Goal: Information Seeking & Learning: Find specific fact

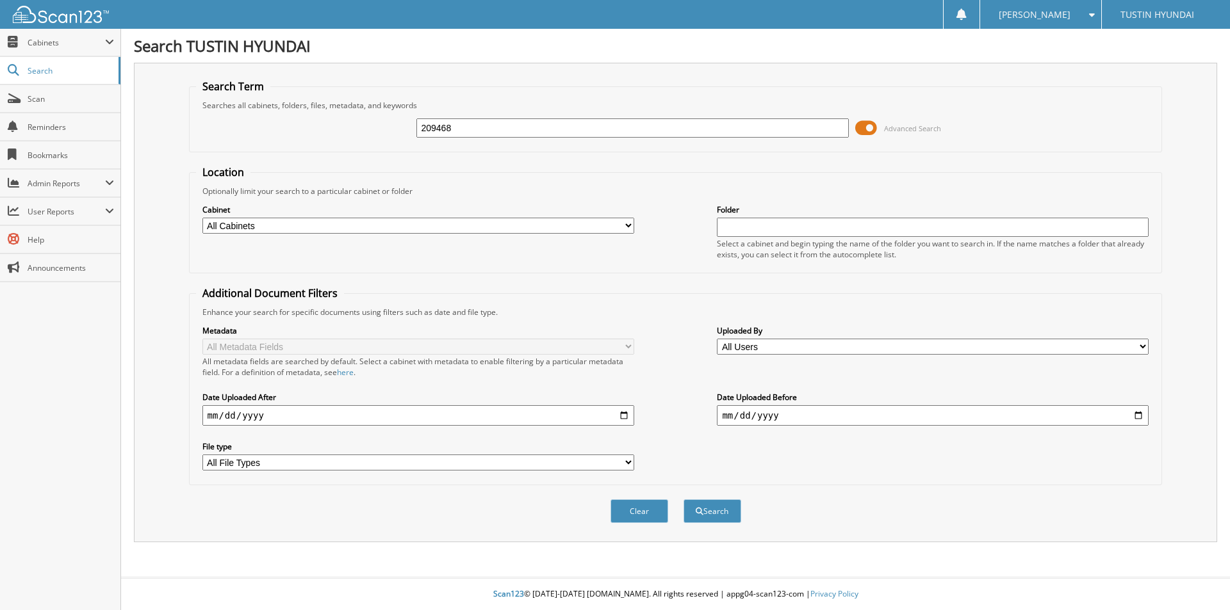
type input "209468"
click at [683, 500] on button "Search" at bounding box center [712, 512] width 58 height 24
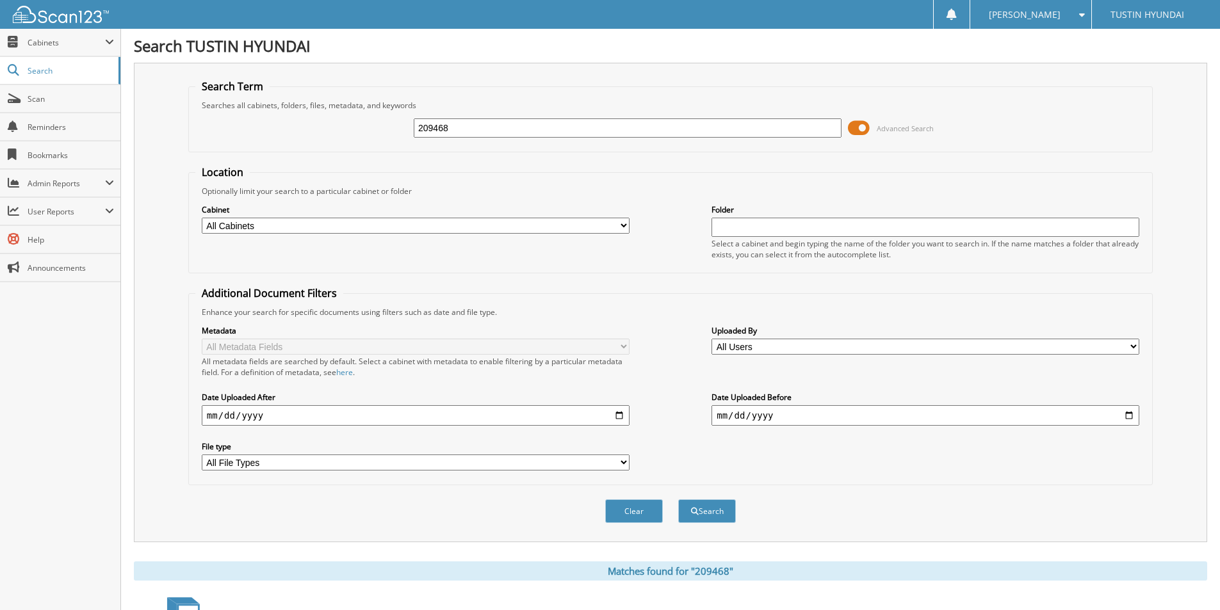
scroll to position [295, 0]
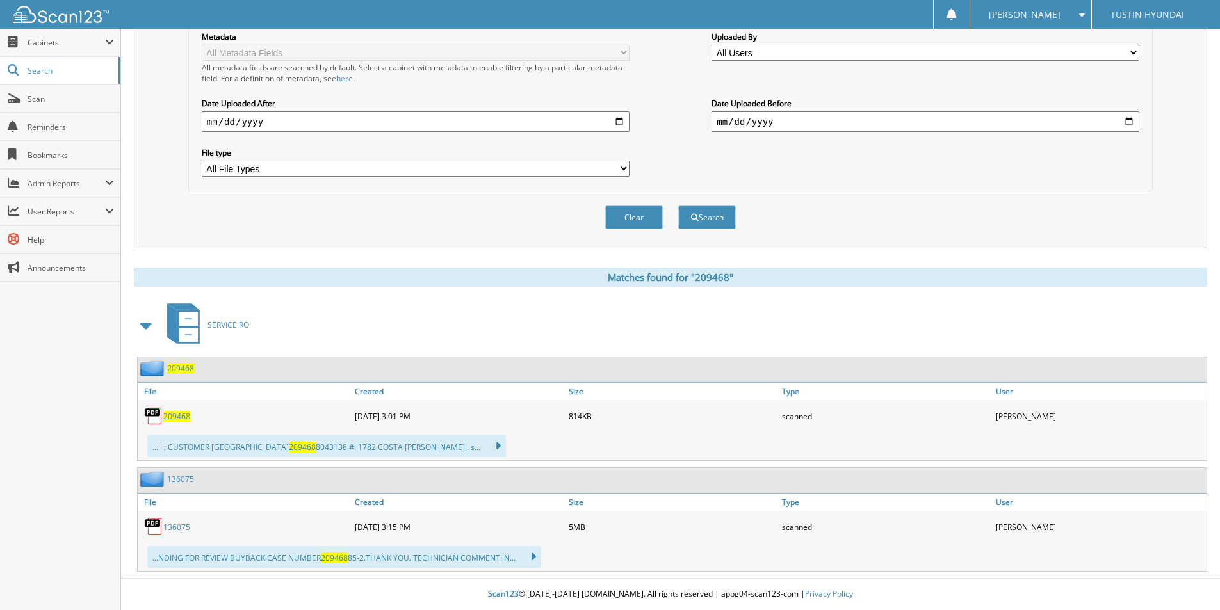
click at [176, 420] on span "209468" at bounding box center [176, 416] width 27 height 11
